Goal: Information Seeking & Learning: Learn about a topic

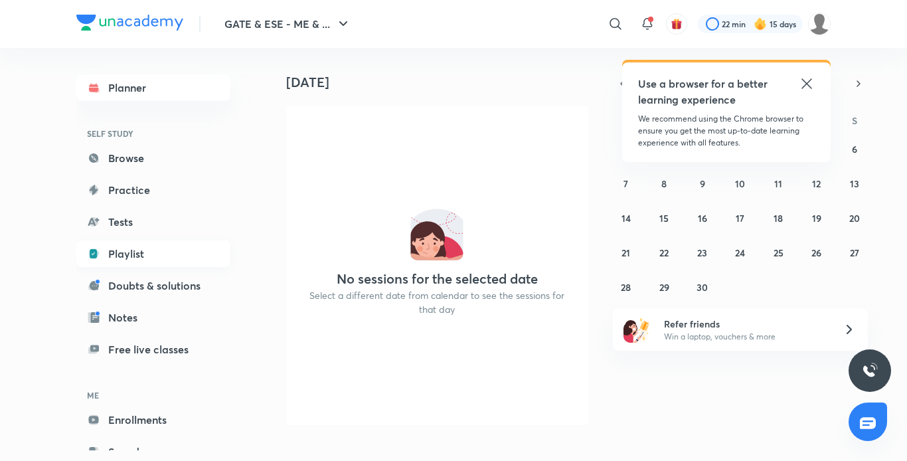
click at [122, 254] on link "Playlist" at bounding box center [153, 253] width 154 height 27
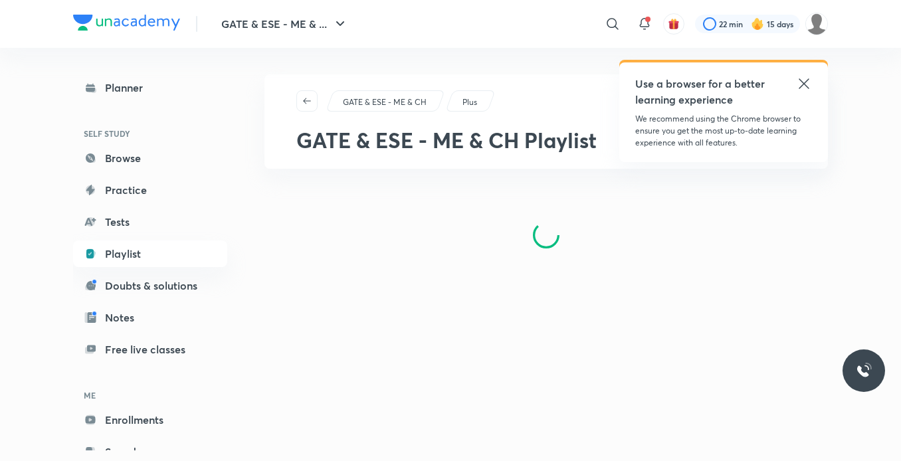
click at [808, 78] on icon at bounding box center [804, 84] width 16 height 16
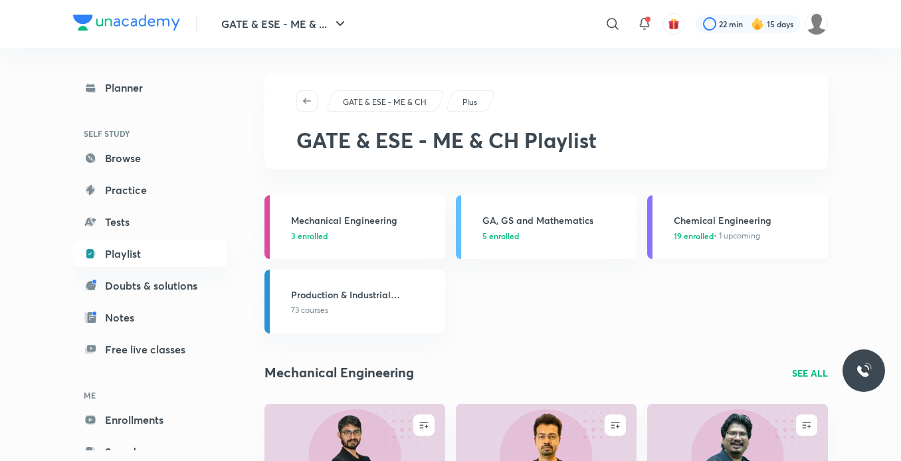
click at [733, 235] on span "19 enrolled • 1 upcoming" at bounding box center [717, 236] width 86 height 12
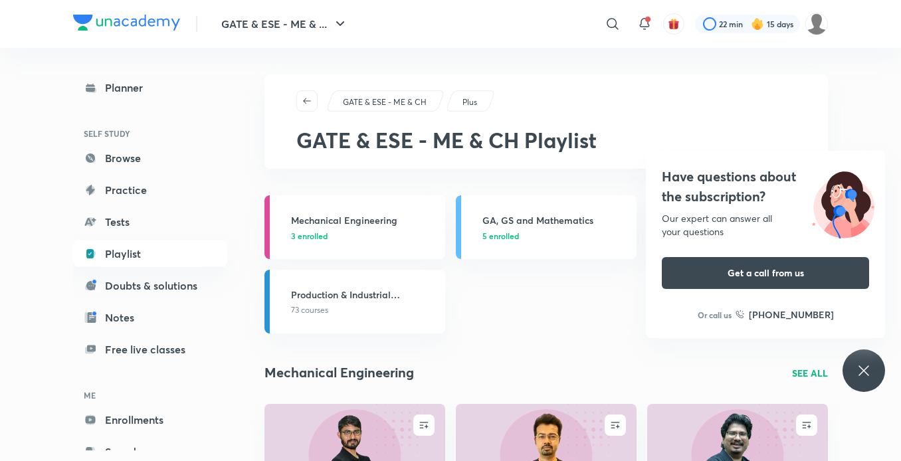
click at [869, 369] on icon at bounding box center [864, 371] width 16 height 16
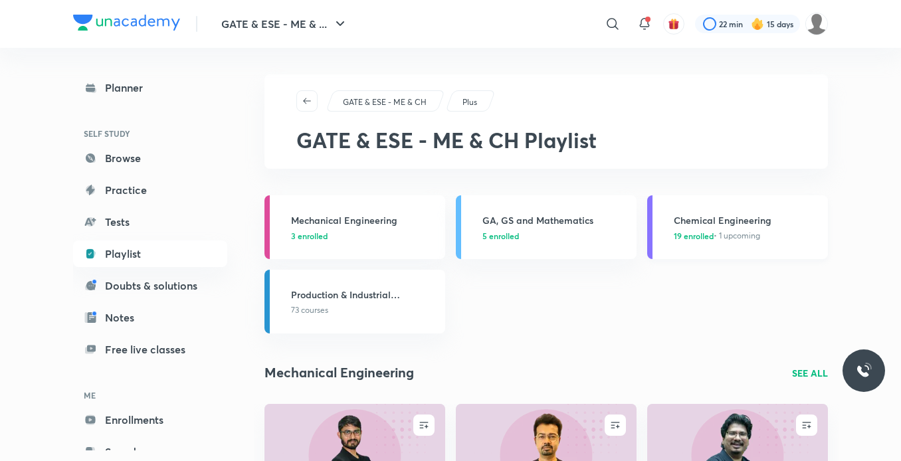
click at [750, 236] on span "19 enrolled • 1 upcoming" at bounding box center [717, 236] width 86 height 12
click at [719, 215] on h3 "Chemical Engineering" at bounding box center [747, 220] width 146 height 14
click at [704, 232] on span "19 enrolled" at bounding box center [694, 236] width 40 height 12
click at [694, 239] on span "19 enrolled" at bounding box center [694, 236] width 40 height 12
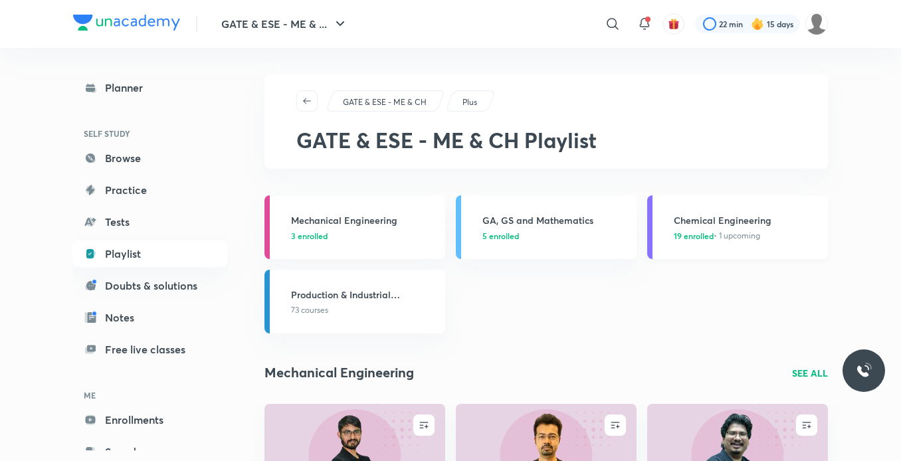
click at [703, 228] on div "Chemical Engineering 19 enrolled • 1 upcoming" at bounding box center [747, 227] width 146 height 29
click at [640, 21] on icon at bounding box center [644, 24] width 16 height 16
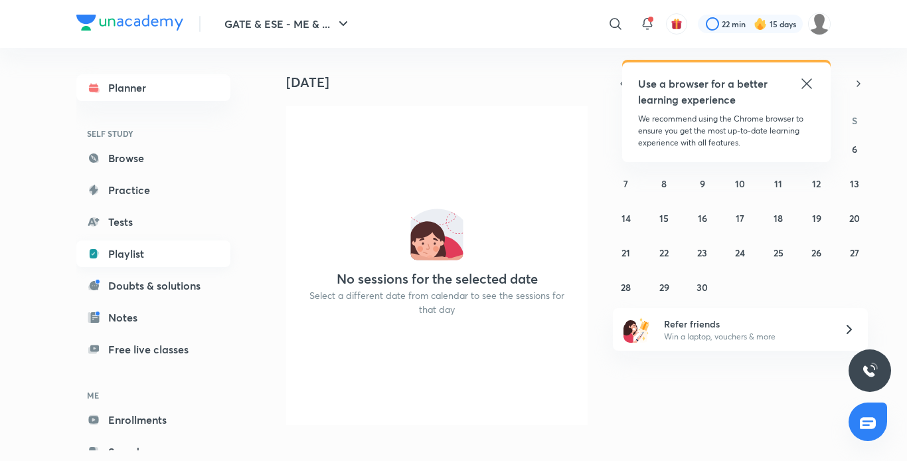
click at [141, 259] on link "Playlist" at bounding box center [153, 253] width 154 height 27
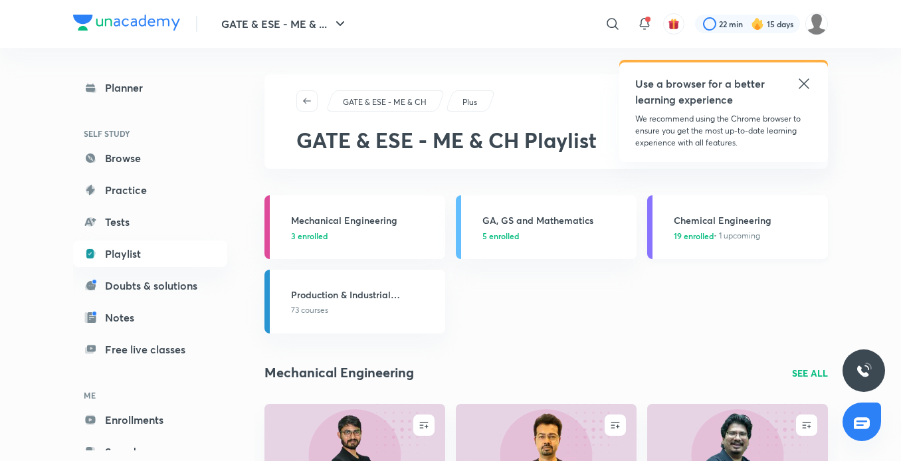
click at [712, 224] on h3 "Chemical Engineering" at bounding box center [747, 220] width 146 height 14
